Goal: Communication & Community: Answer question/provide support

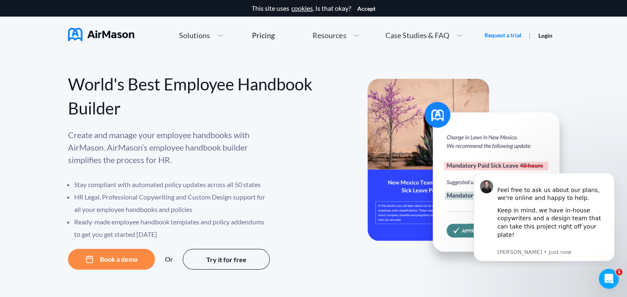
click at [102, 259] on button "Book a demo" at bounding box center [111, 259] width 87 height 21
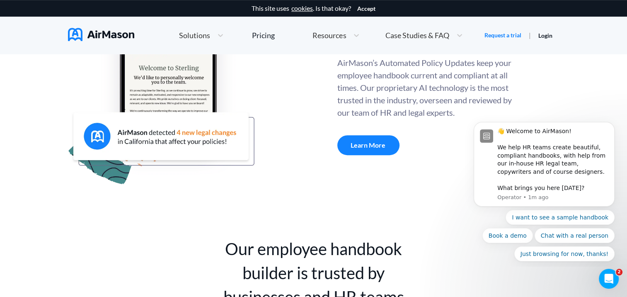
scroll to position [415, 0]
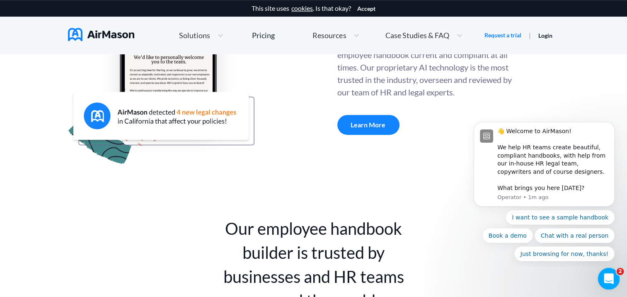
click at [609, 280] on icon "Open Intercom Messenger" at bounding box center [608, 278] width 14 height 14
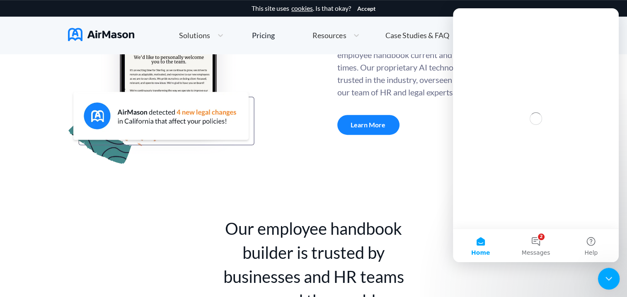
scroll to position [0, 0]
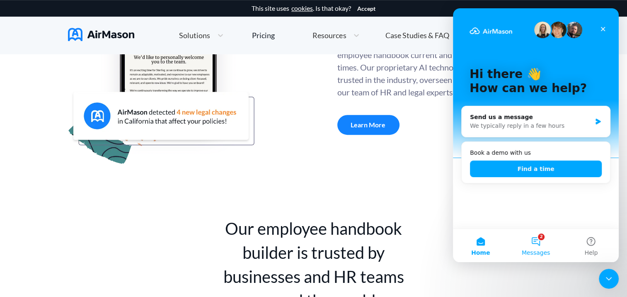
click at [540, 244] on button "2 Messages" at bounding box center [535, 245] width 55 height 33
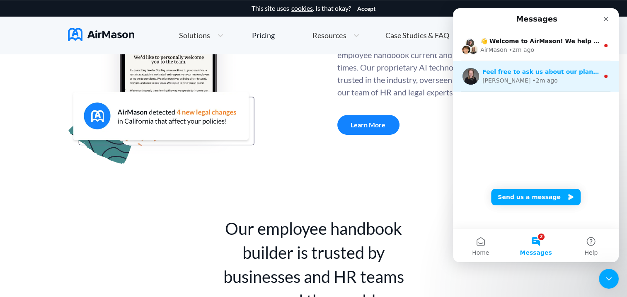
click at [556, 83] on div "Holly • 2m ago" at bounding box center [541, 80] width 117 height 9
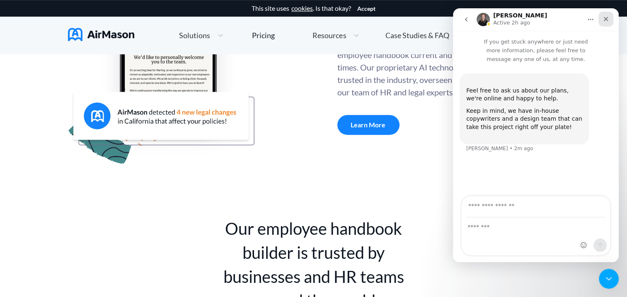
click at [604, 20] on icon "Close" at bounding box center [606, 19] width 7 height 7
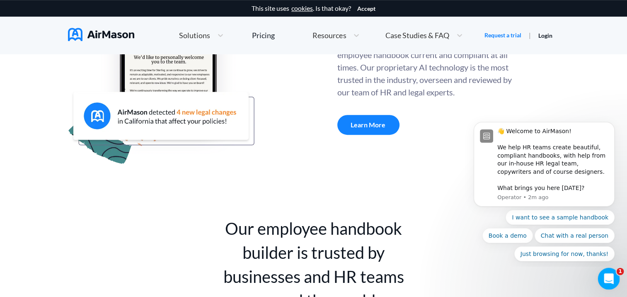
click at [605, 282] on div "Open Intercom Messenger" at bounding box center [607, 277] width 27 height 27
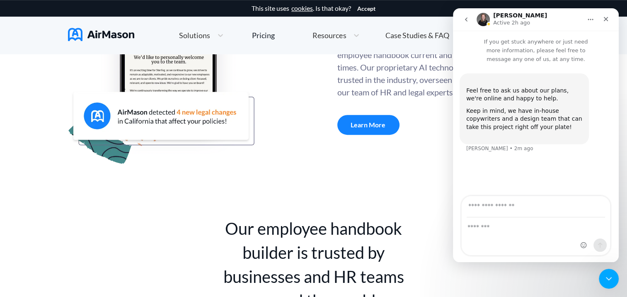
click at [468, 16] on icon "go back" at bounding box center [466, 19] width 7 height 7
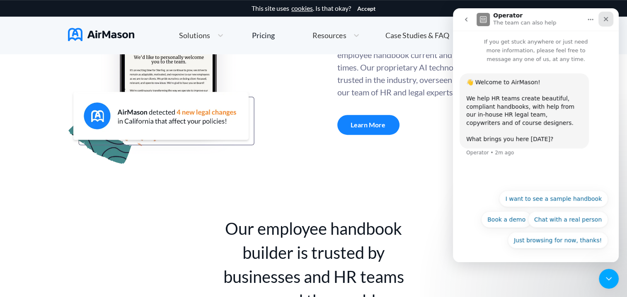
click at [605, 19] on icon "Close" at bounding box center [606, 19] width 7 height 7
